Goal: Task Accomplishment & Management: Complete application form

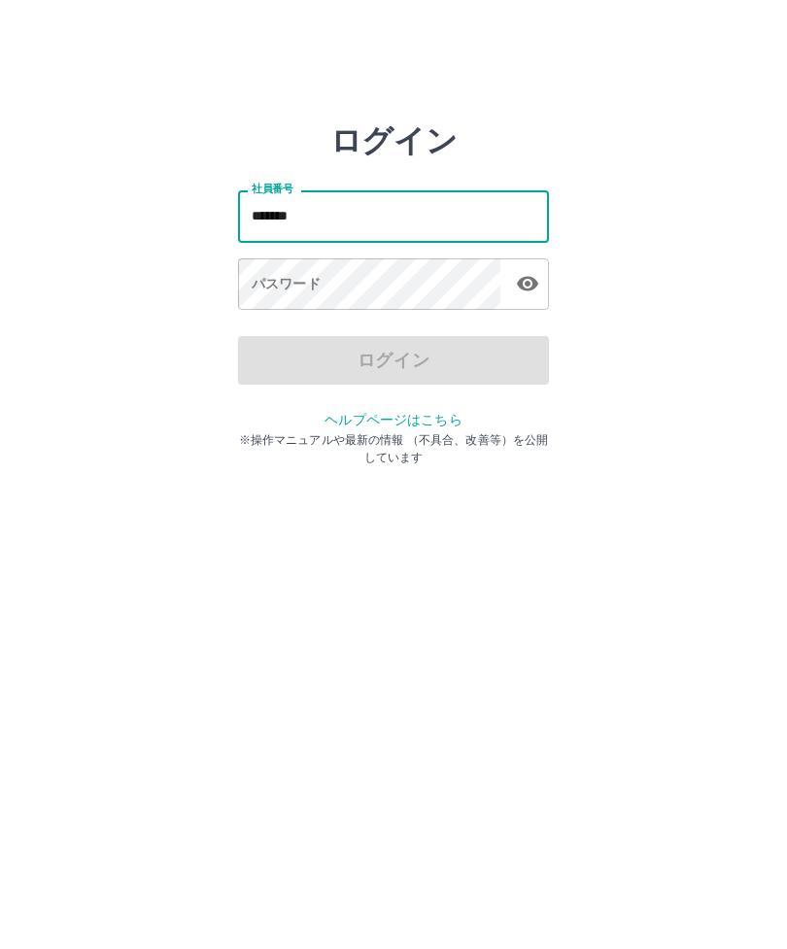
type input "*******"
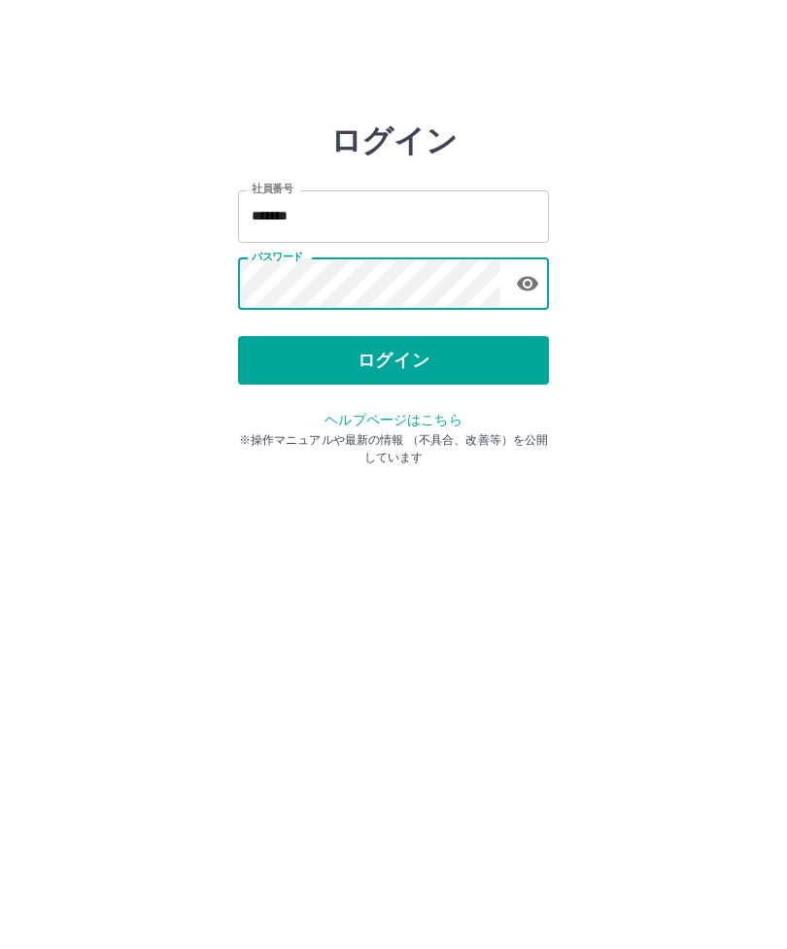
click at [388, 361] on button "ログイン" at bounding box center [393, 360] width 311 height 49
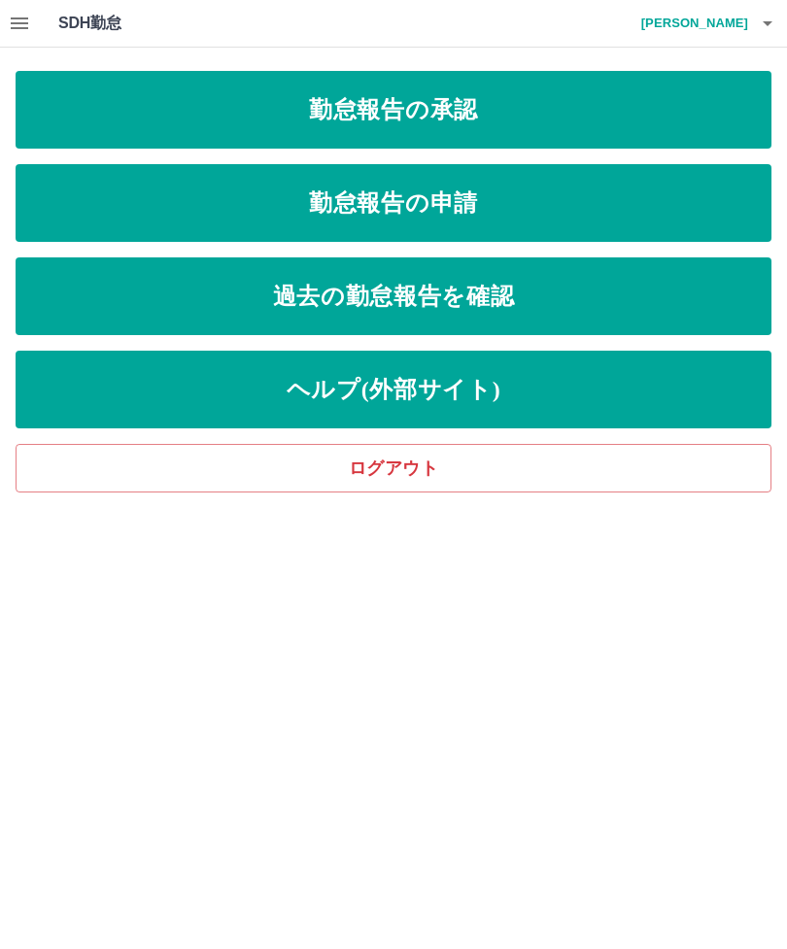
click at [567, 112] on link "勤怠報告の承認" at bounding box center [394, 110] width 756 height 78
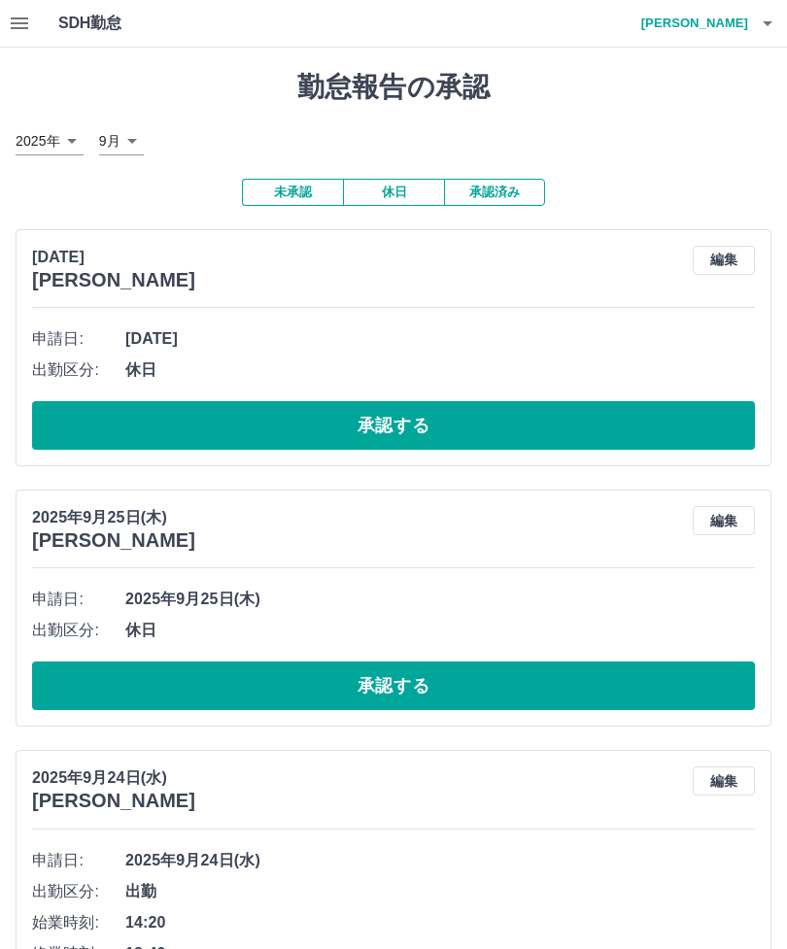
click at [434, 431] on button "承認する" at bounding box center [393, 425] width 723 height 49
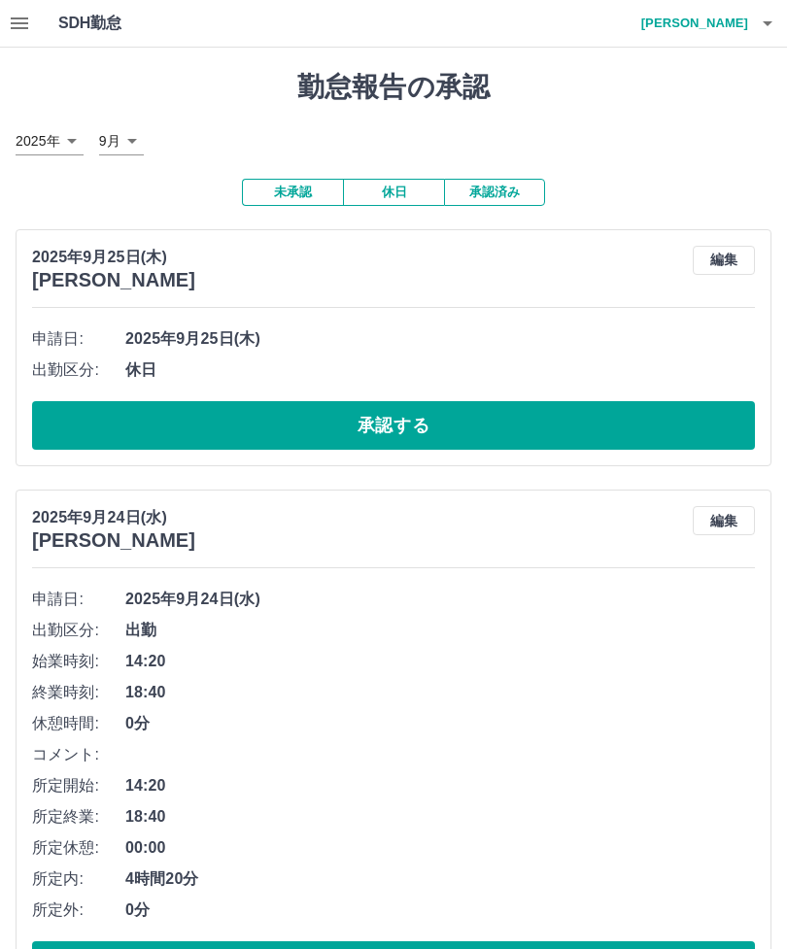
click at [443, 435] on button "承認する" at bounding box center [393, 425] width 723 height 49
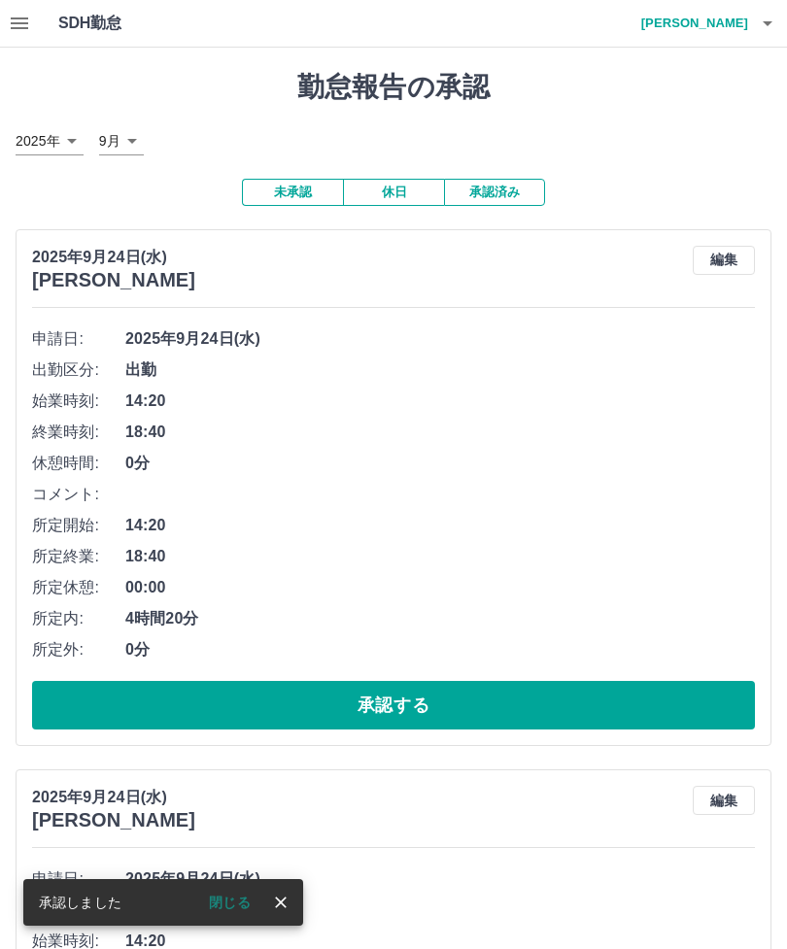
click at [518, 703] on button "承認する" at bounding box center [393, 705] width 723 height 49
click at [433, 708] on button "承認する" at bounding box center [393, 705] width 723 height 49
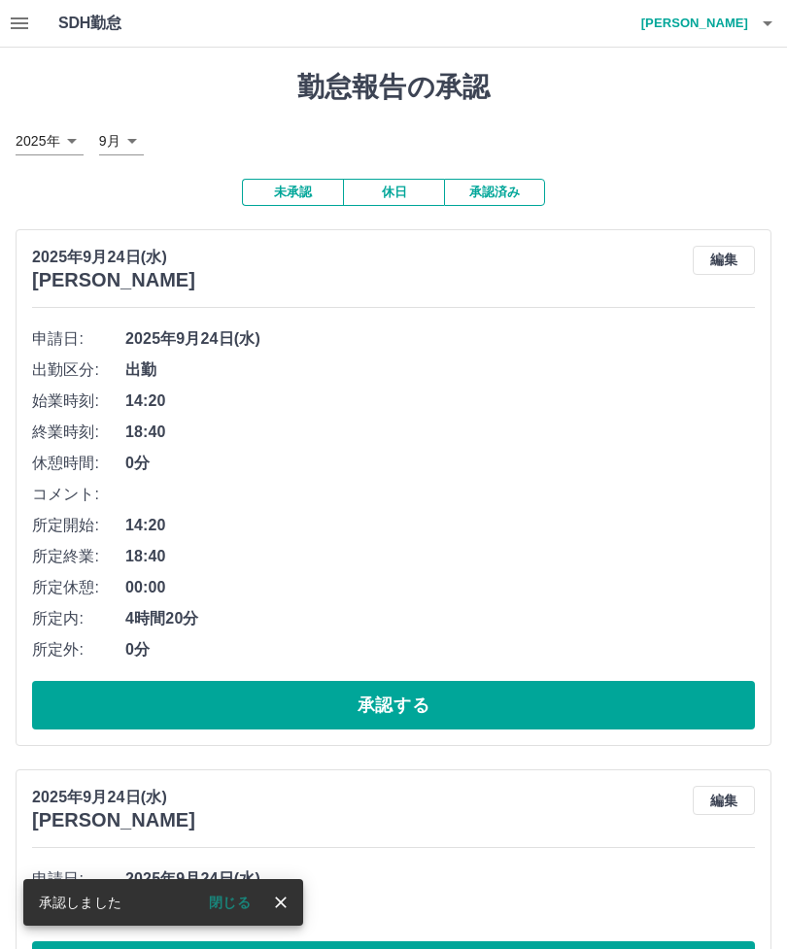
click at [493, 704] on button "承認する" at bounding box center [393, 705] width 723 height 49
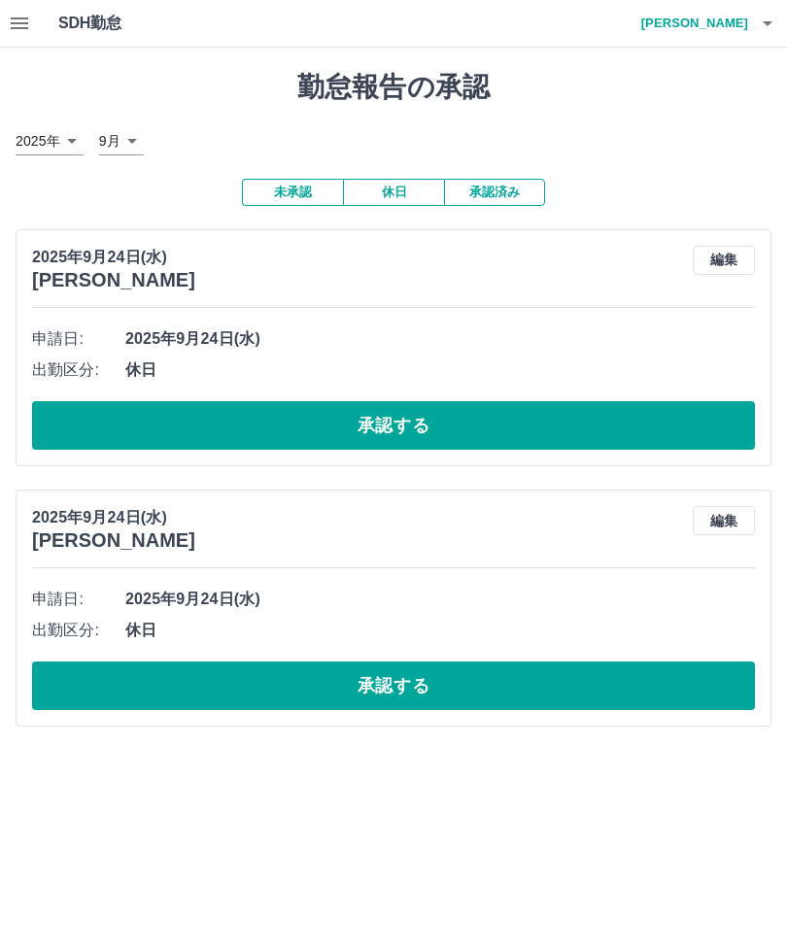
click at [465, 439] on button "承認する" at bounding box center [393, 425] width 723 height 49
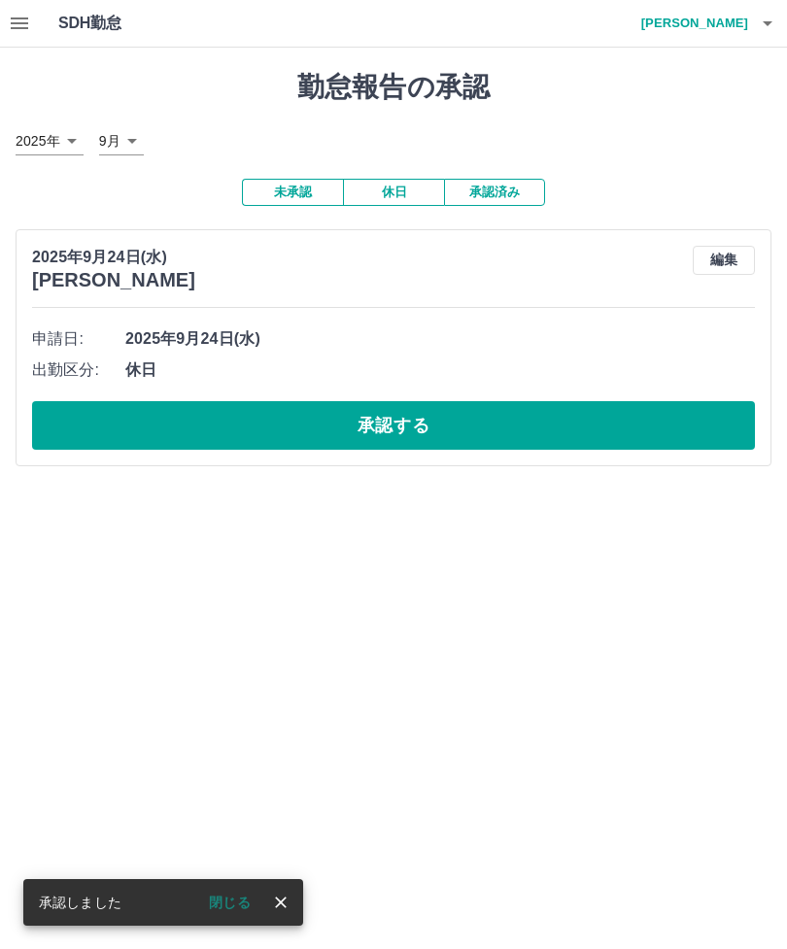
click at [412, 426] on button "承認する" at bounding box center [393, 425] width 723 height 49
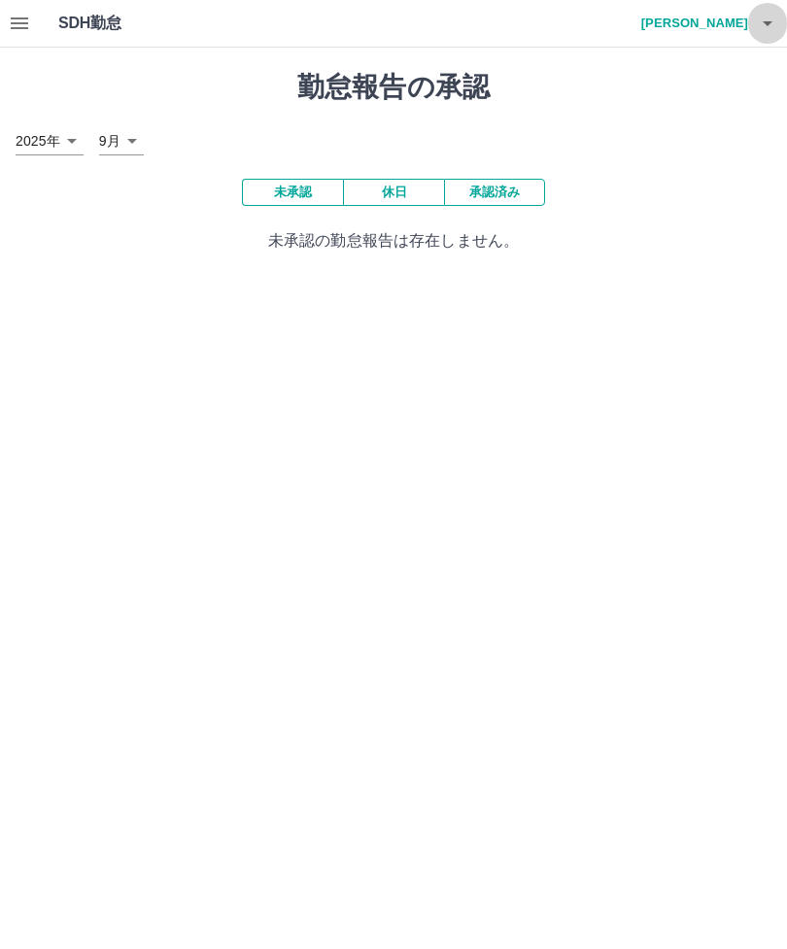
click at [772, 25] on icon "button" at bounding box center [767, 23] width 23 height 23
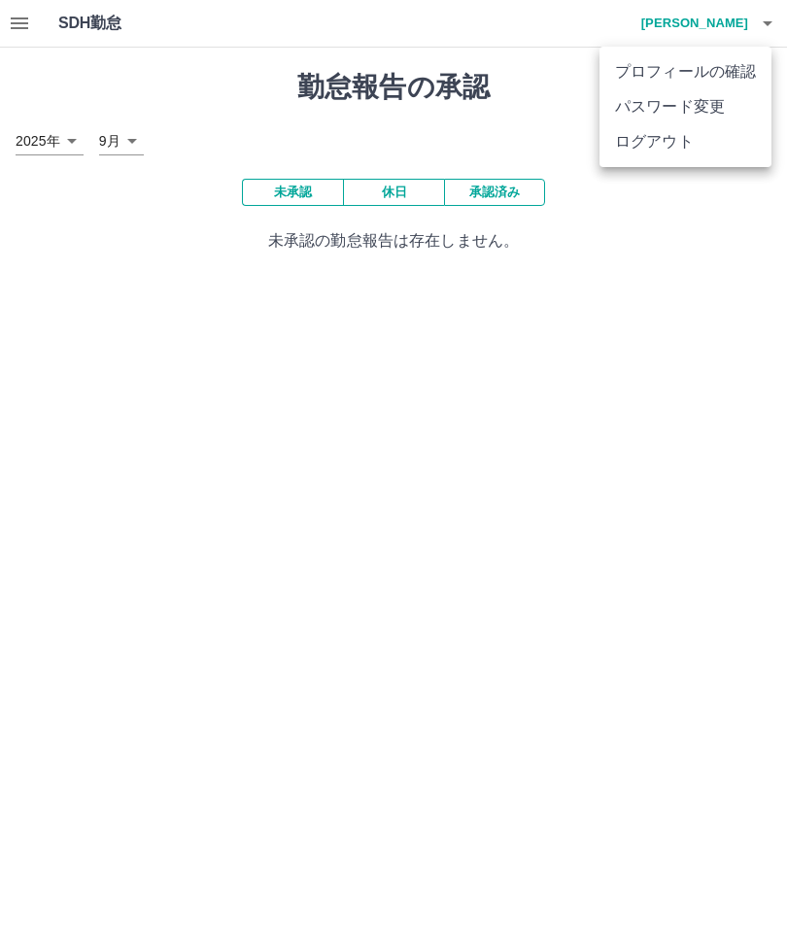
click at [716, 153] on li "ログアウト" at bounding box center [685, 141] width 172 height 35
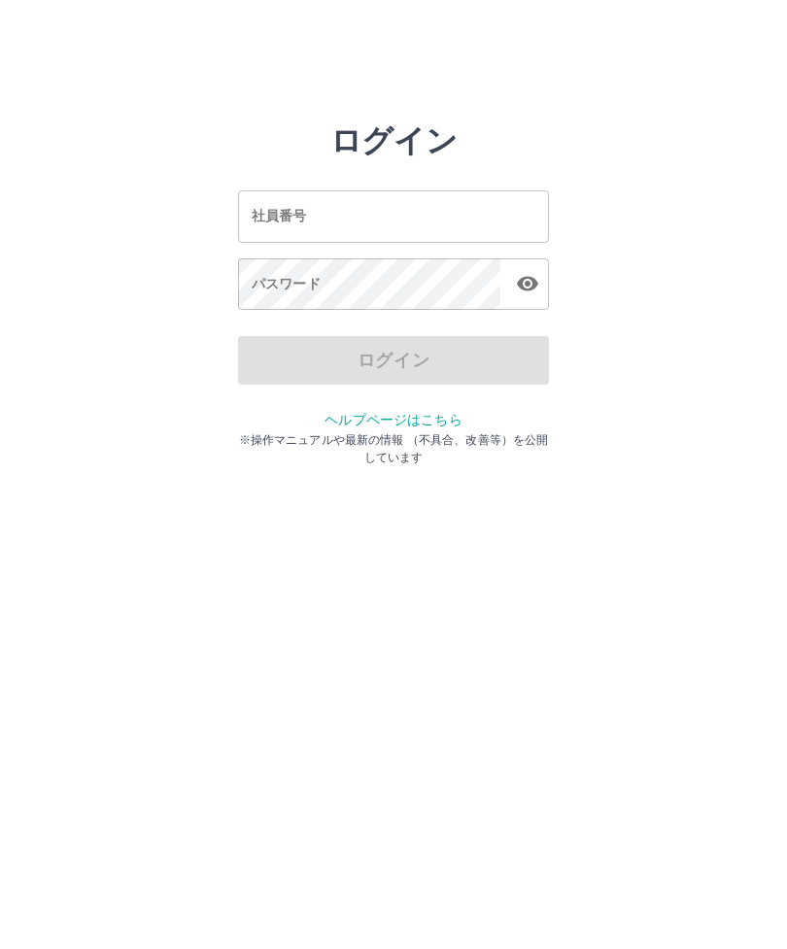
click at [427, 225] on input "社員番号" at bounding box center [393, 215] width 311 height 51
type input "*"
type input "*******"
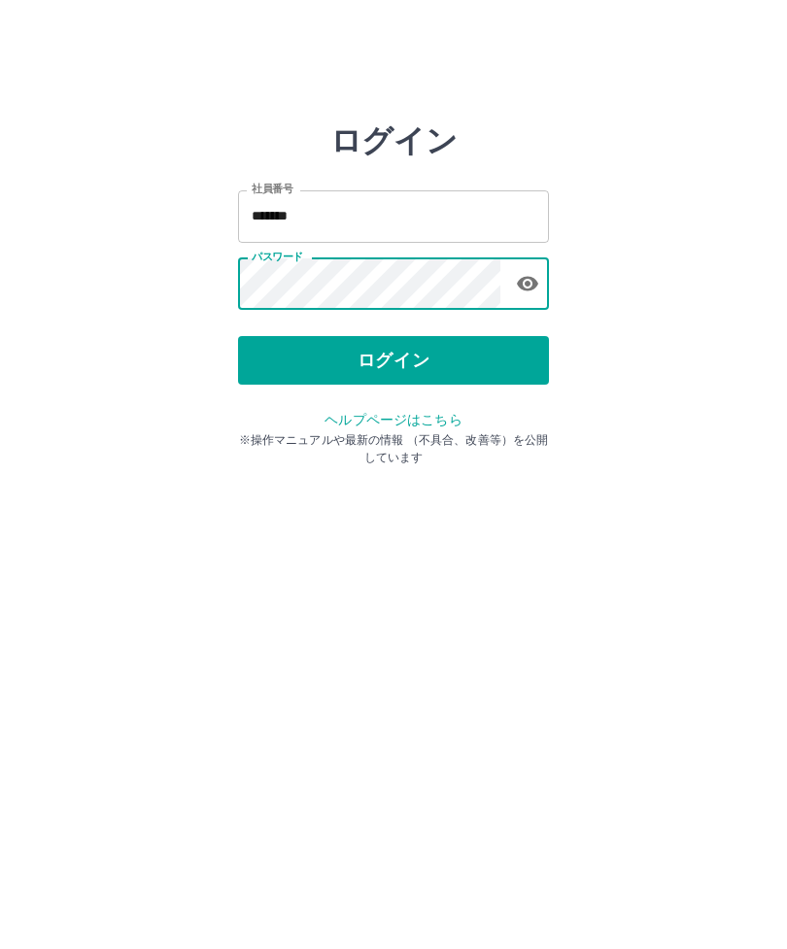
click at [405, 378] on button "ログイン" at bounding box center [393, 360] width 311 height 49
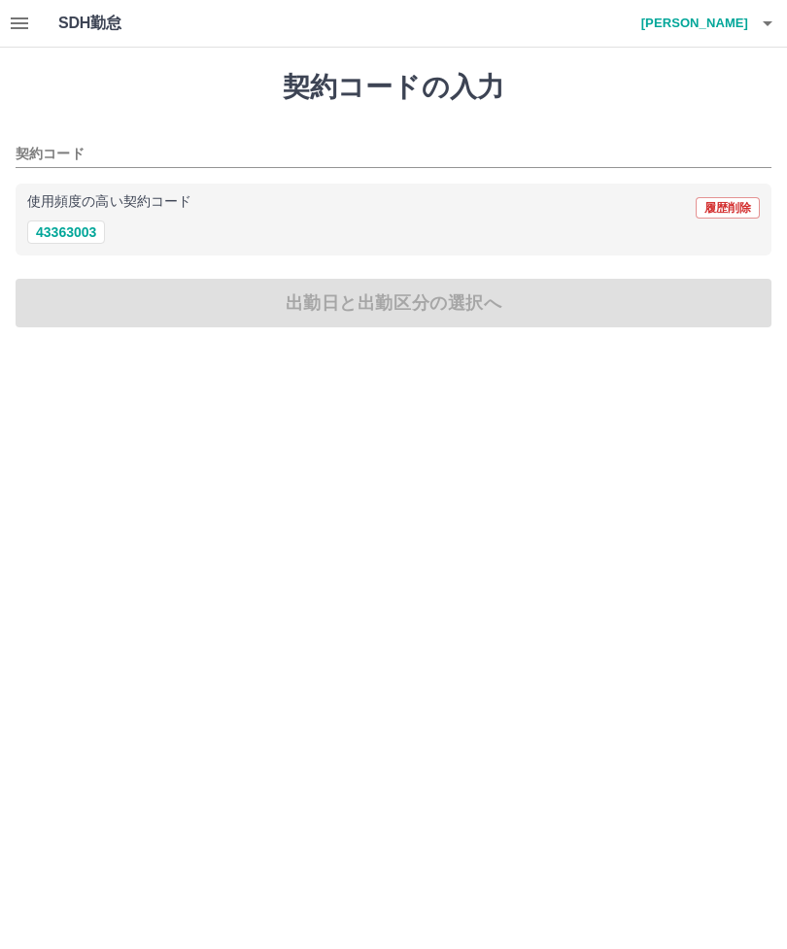
click at [757, 34] on icon "button" at bounding box center [767, 23] width 23 height 23
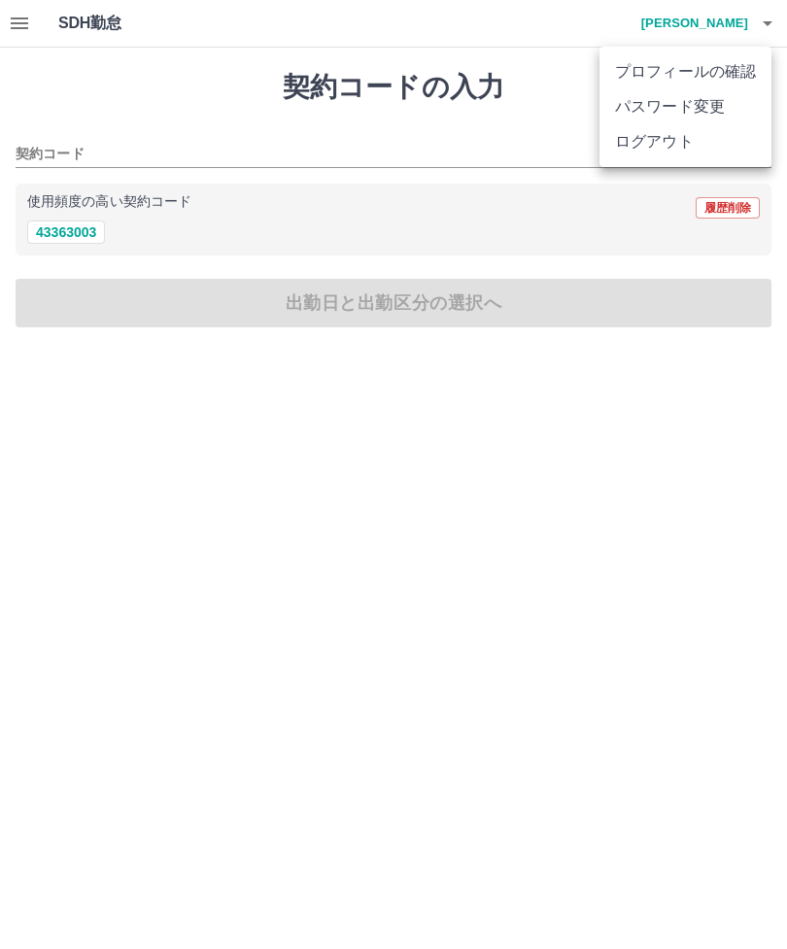
click at [691, 146] on li "ログアウト" at bounding box center [685, 141] width 172 height 35
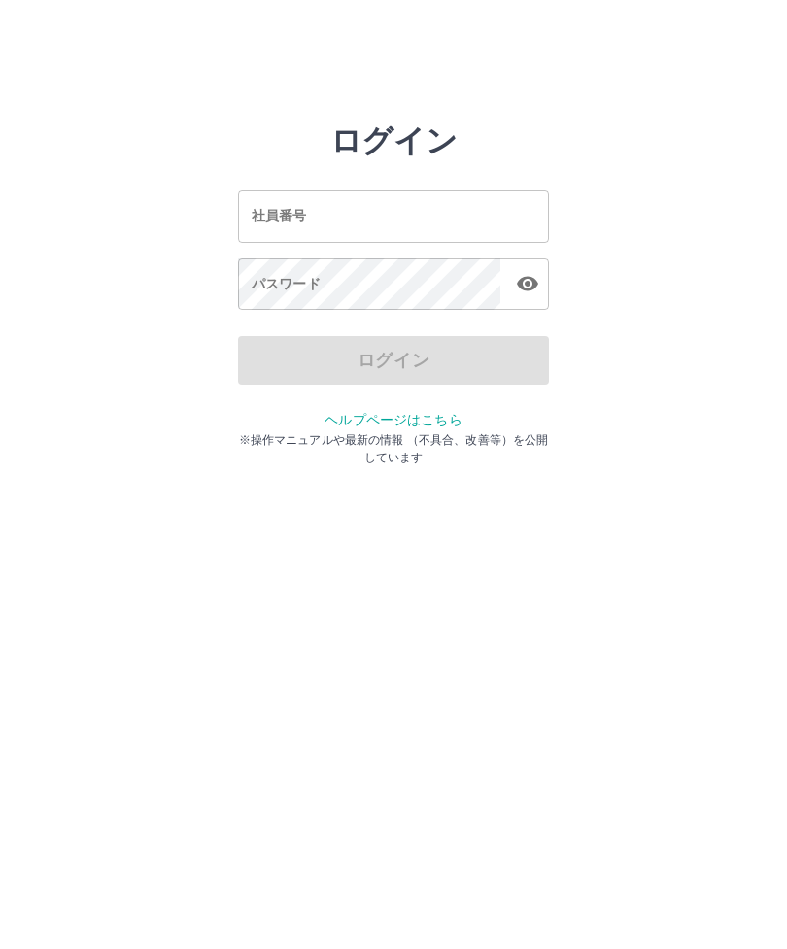
click at [405, 209] on input "社員番号" at bounding box center [393, 215] width 311 height 51
type input "*"
type input "*******"
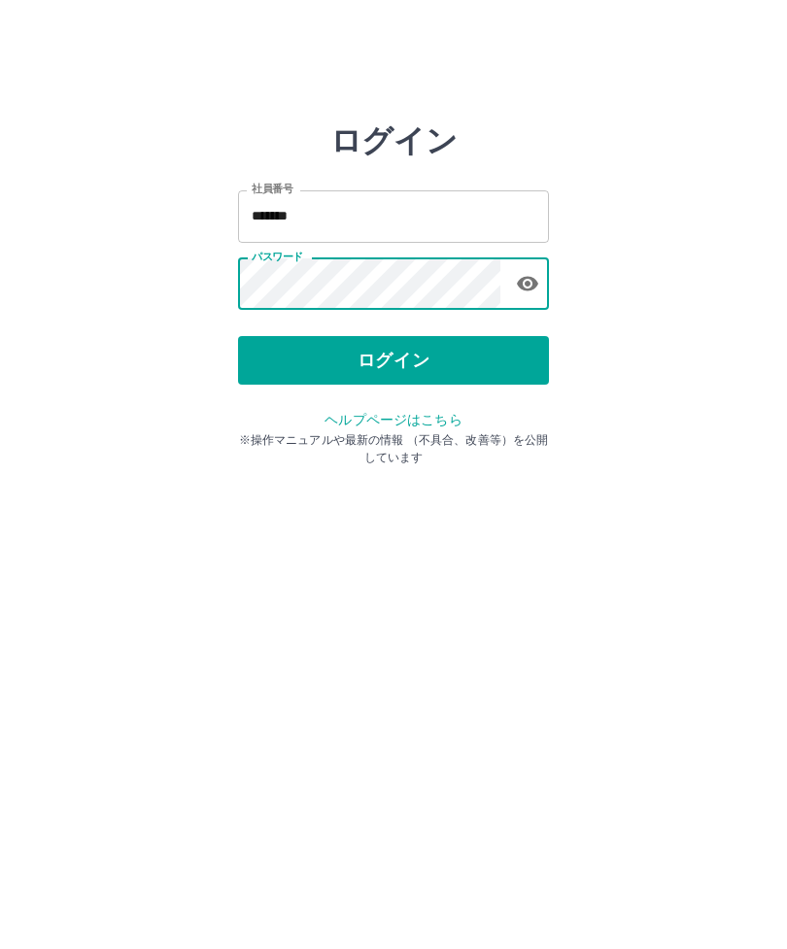
click at [422, 379] on button "ログイン" at bounding box center [393, 360] width 311 height 49
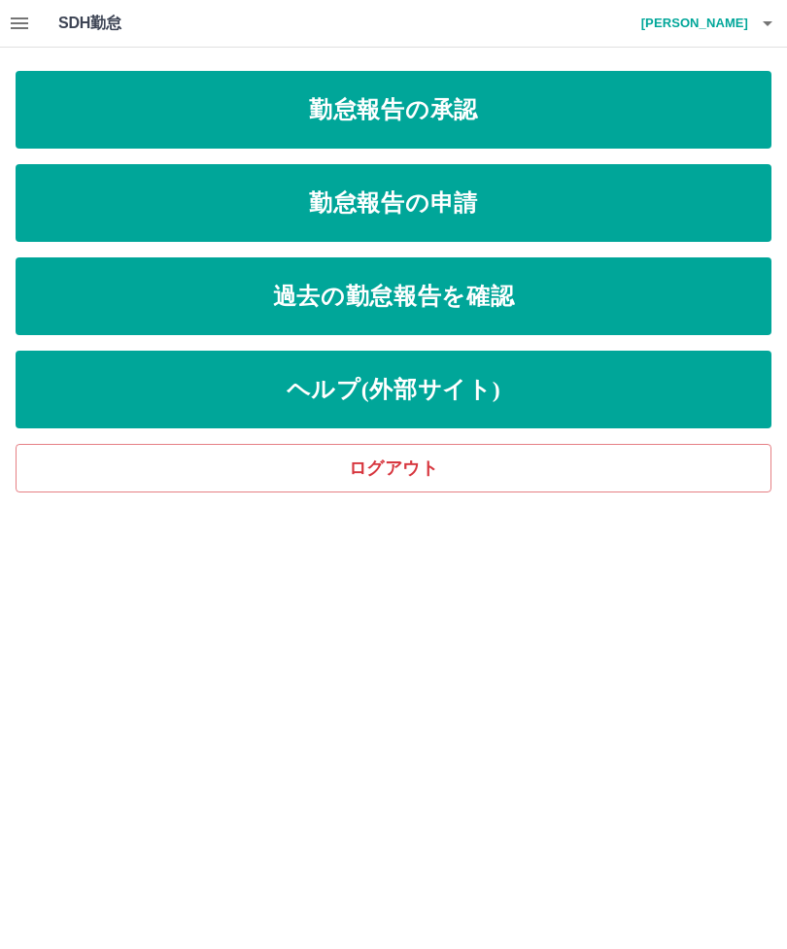
click at [493, 119] on link "勤怠報告の承認" at bounding box center [394, 110] width 756 height 78
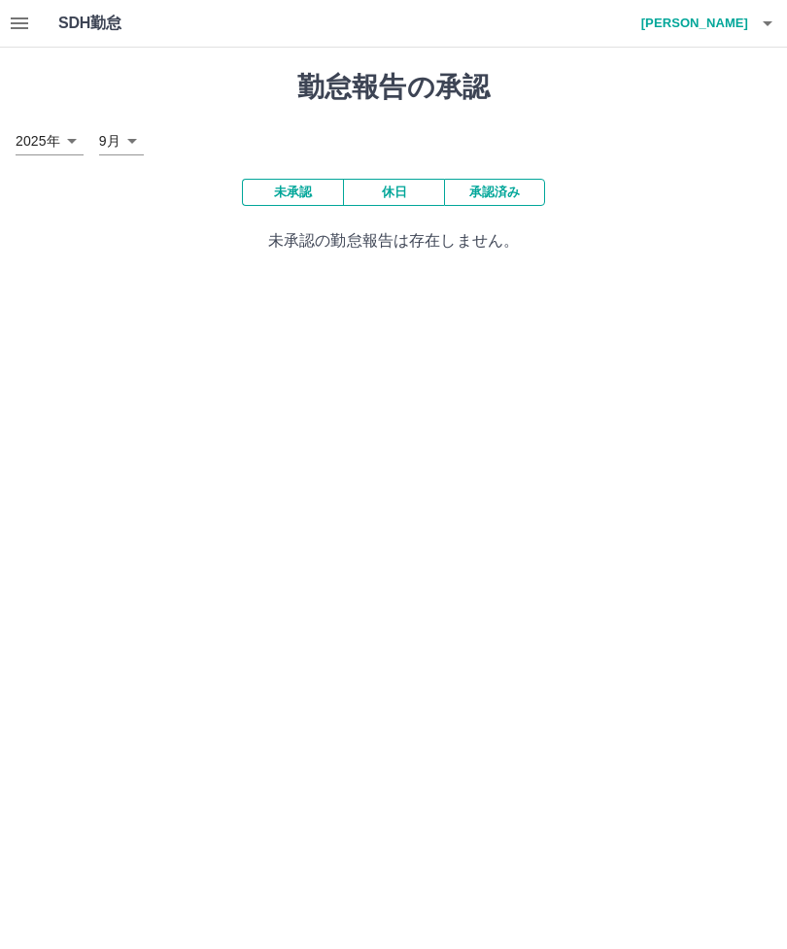
click at [517, 200] on button "承認済み" at bounding box center [494, 192] width 101 height 27
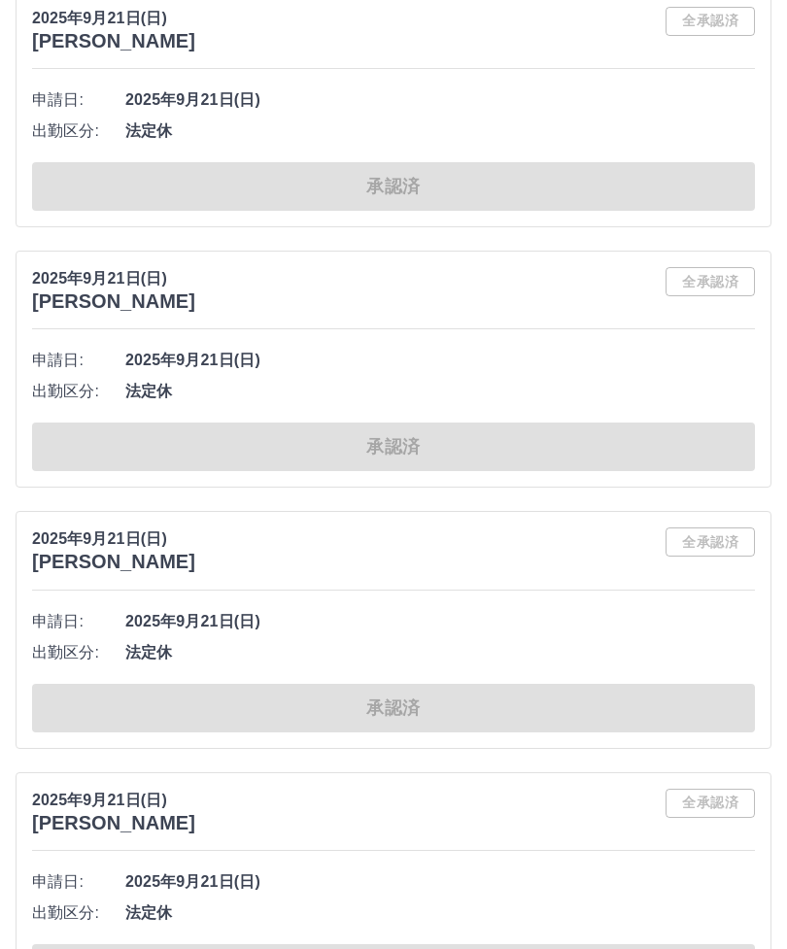
scroll to position [7475, 0]
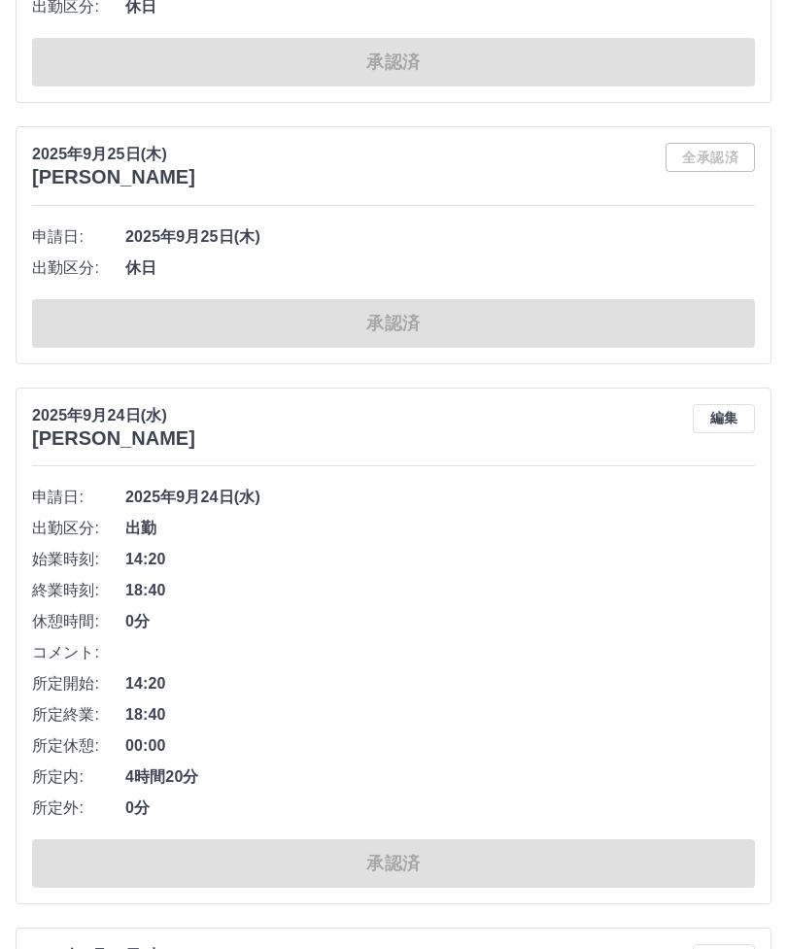
scroll to position [0, 0]
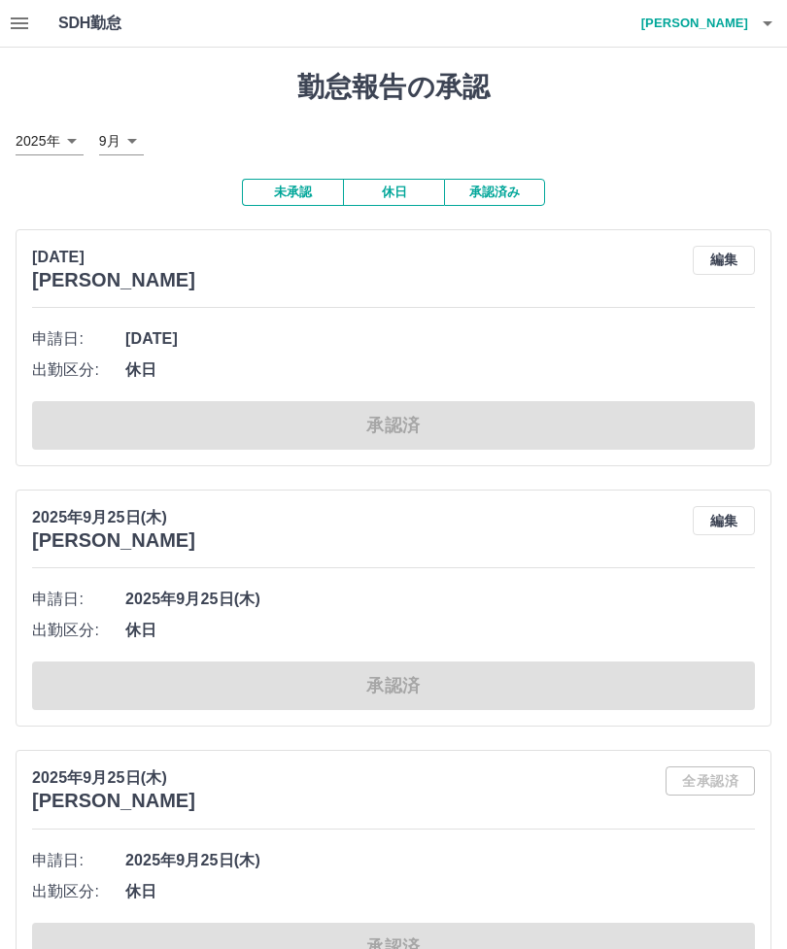
click at [784, 11] on button "button" at bounding box center [767, 23] width 39 height 47
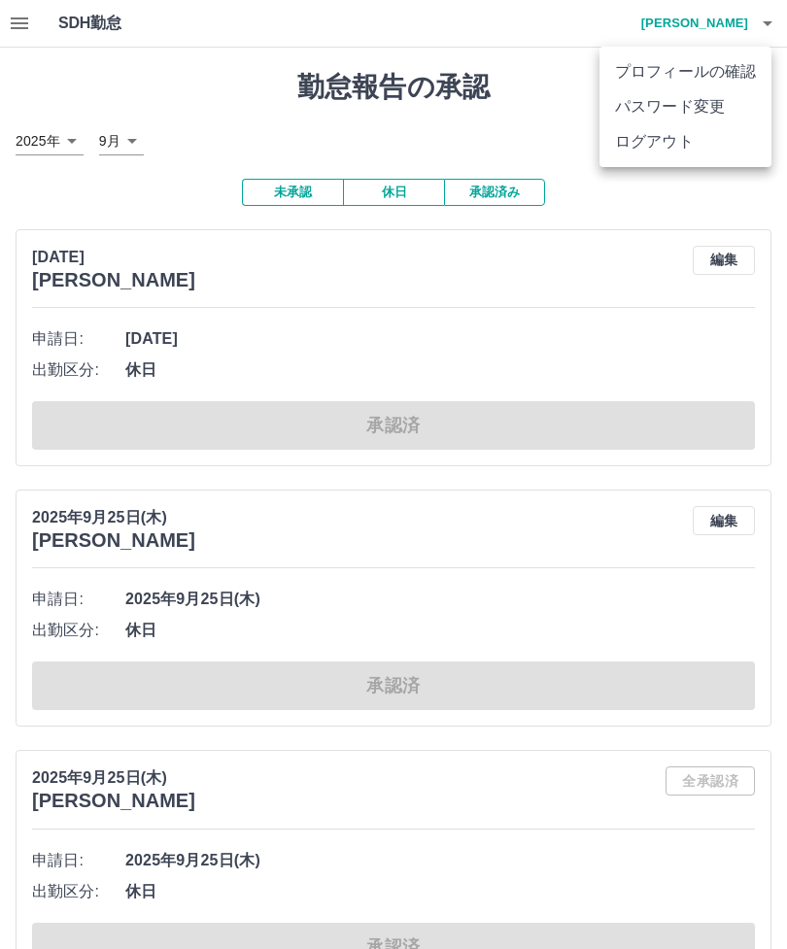
click at [723, 141] on li "ログアウト" at bounding box center [685, 141] width 172 height 35
